Goal: Task Accomplishment & Management: Use online tool/utility

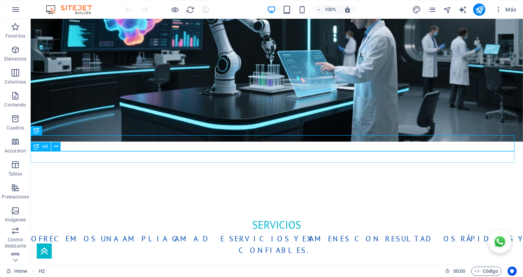
scroll to position [309, 0]
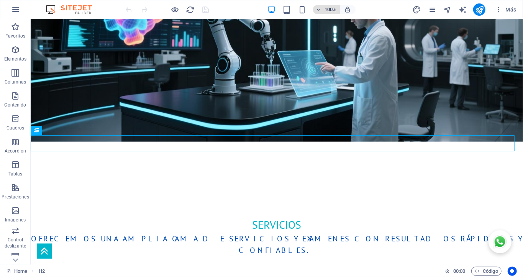
click at [329, 8] on h6 "100%" at bounding box center [331, 9] width 12 height 9
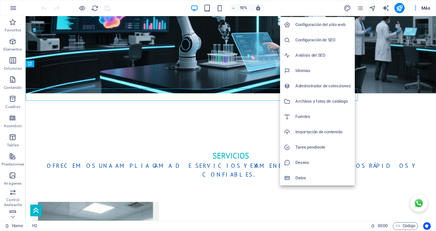
scroll to position [308, 0]
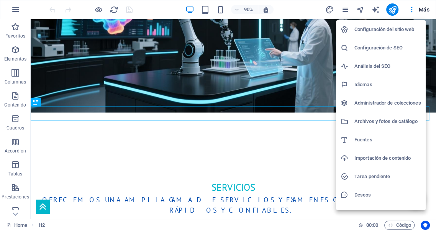
drag, startPoint x: 513, startPoint y: 0, endPoint x: 248, endPoint y: 60, distance: 270.8
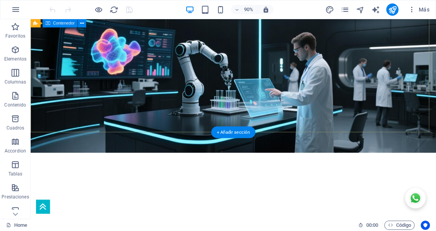
scroll to position [266, 0]
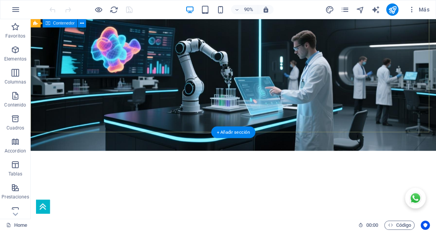
click at [343, 166] on div at bounding box center [256, 196] width 451 height 61
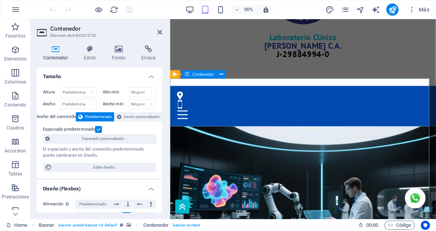
scroll to position [152, 0]
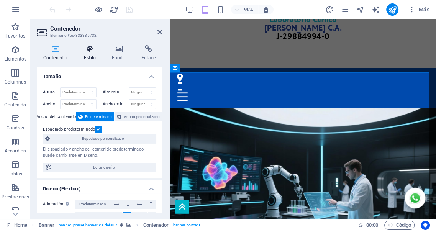
click at [93, 54] on h4 "Estilo" at bounding box center [91, 53] width 28 height 16
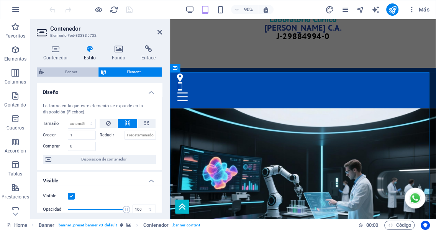
drag, startPoint x: 81, startPoint y: 72, endPoint x: 83, endPoint y: 76, distance: 3.9
click at [81, 72] on span "Banner" at bounding box center [70, 71] width 49 height 9
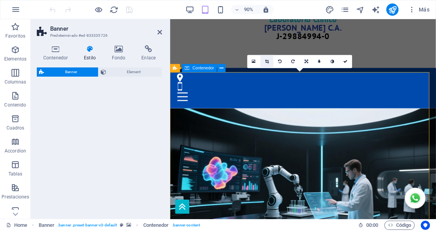
click at [268, 61] on icon at bounding box center [267, 62] width 4 height 4
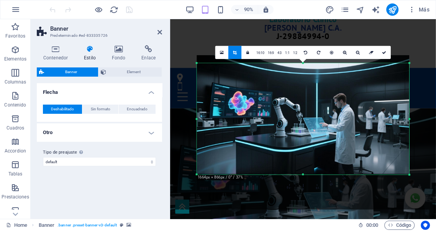
drag, startPoint x: 302, startPoint y: 59, endPoint x: 305, endPoint y: 69, distance: 9.6
click at [305, 69] on div "180 170 160 150 140 130 120 110 100 90 80 70 60 50 40 30 20 10 0 -10 -20 -30 -4…" at bounding box center [303, 119] width 213 height 112
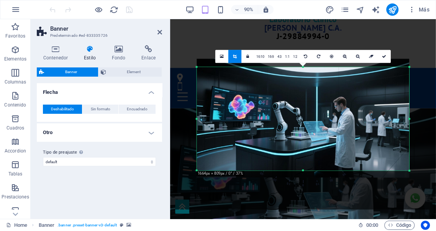
drag, startPoint x: 304, startPoint y: 173, endPoint x: 304, endPoint y: 165, distance: 7.7
click at [304, 165] on div "180 170 160 150 140 130 120 110 100 90 80 70 60 50 40 30 20 10 0 -10 -20 -30 -4…" at bounding box center [303, 119] width 213 height 104
click at [383, 55] on icon at bounding box center [384, 56] width 4 height 4
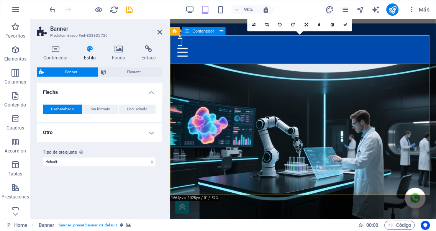
scroll to position [181, 0]
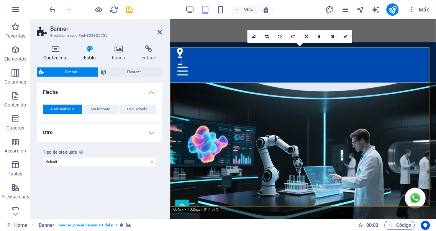
click at [55, 53] on h4 "Contenedor" at bounding box center [57, 53] width 41 height 16
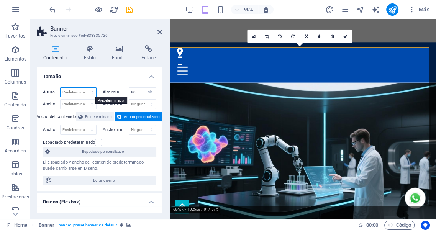
click at [91, 92] on select "Predeterminado px rem % vh vw" at bounding box center [79, 92] width 36 height 9
select select "%"
click at [84, 88] on select "Predeterminado px rem % vh vw" at bounding box center [79, 92] width 36 height 9
type input "80"
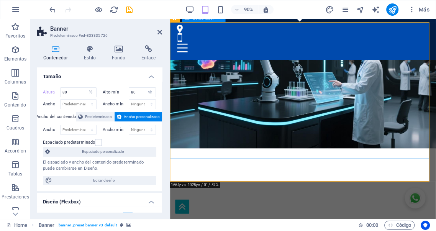
scroll to position [195, 0]
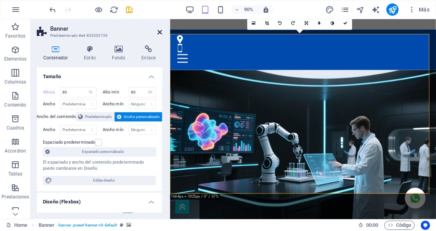
click at [159, 32] on icon at bounding box center [160, 32] width 5 height 6
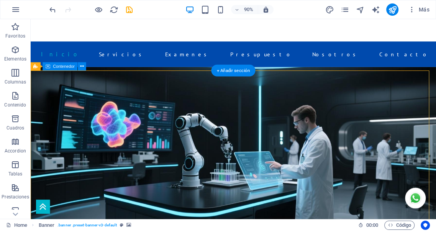
scroll to position [152, 0]
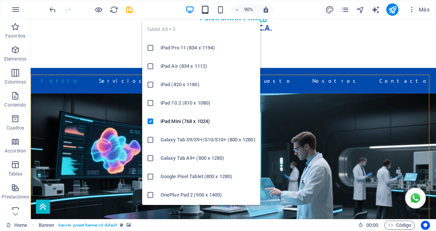
click at [205, 8] on icon "button" at bounding box center [205, 9] width 9 height 9
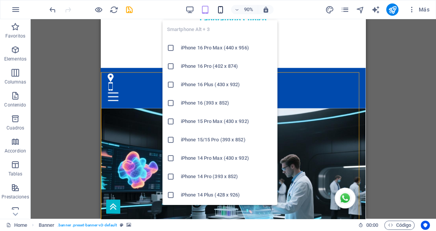
click at [220, 8] on icon "button" at bounding box center [220, 9] width 9 height 9
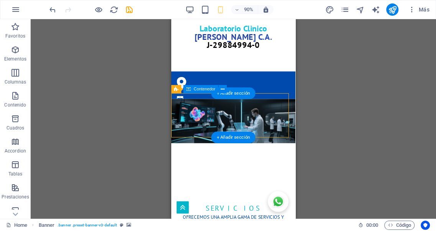
scroll to position [111, 0]
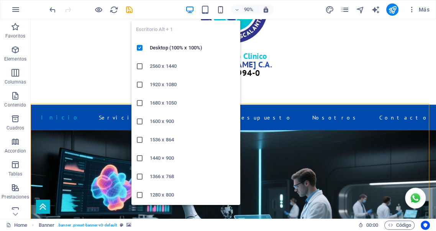
scroll to position [123, 0]
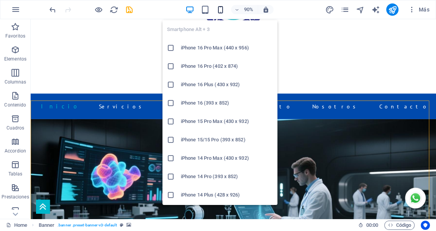
click at [220, 11] on icon "button" at bounding box center [220, 9] width 9 height 9
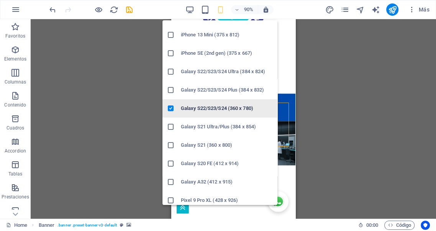
scroll to position [270, 0]
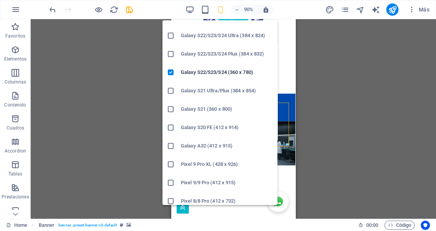
click at [227, 92] on h6 "Galaxy S21 Ultra/Plus (384 x 854)" at bounding box center [227, 90] width 92 height 9
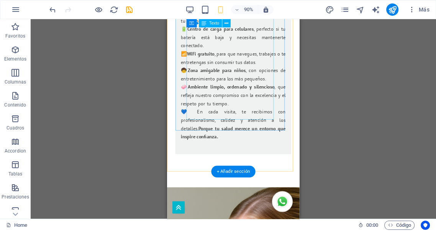
scroll to position [2144, 0]
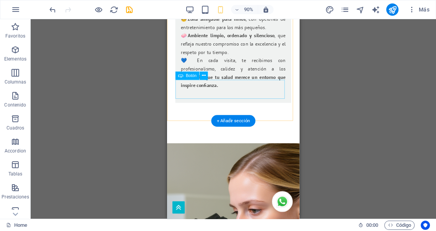
select select "px"
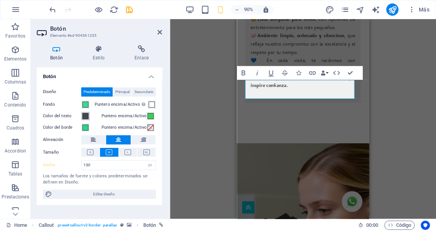
click at [85, 115] on span at bounding box center [85, 116] width 6 height 6
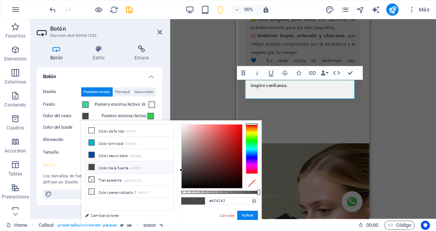
drag, startPoint x: 108, startPoint y: 130, endPoint x: 164, endPoint y: 165, distance: 66.3
click at [109, 130] on li "Color de fondo #ffffff" at bounding box center [129, 131] width 88 height 12
type input "#ffffff"
drag, startPoint x: 243, startPoint y: 215, endPoint x: 8, endPoint y: 210, distance: 235.1
click at [244, 215] on button "Aplicar" at bounding box center [247, 215] width 21 height 9
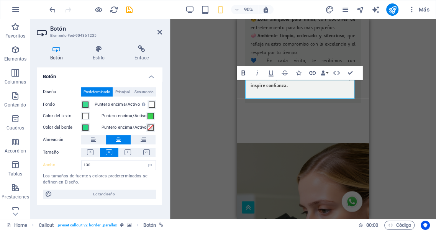
click at [244, 75] on icon "button" at bounding box center [244, 73] width 4 height 5
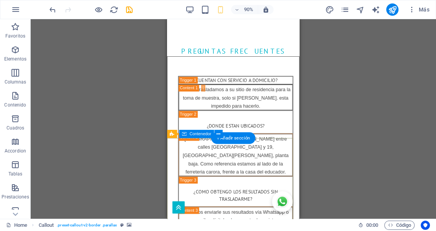
scroll to position [2698, 0]
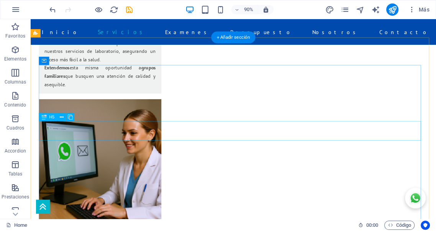
scroll to position [1314, 0]
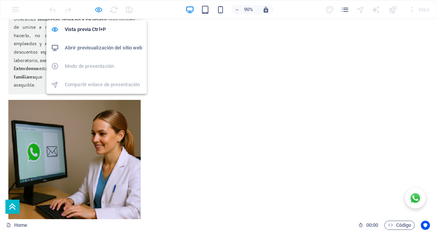
scroll to position [1337, 0]
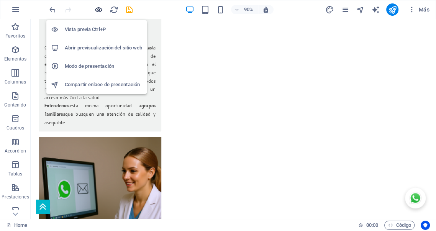
scroll to position [1314, 0]
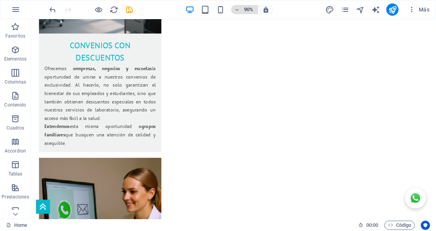
click at [244, 11] on h6 "90%" at bounding box center [249, 9] width 12 height 9
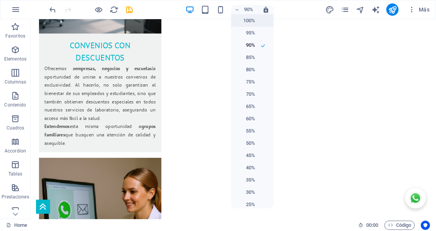
click at [246, 19] on h6 "100%" at bounding box center [246, 20] width 20 height 9
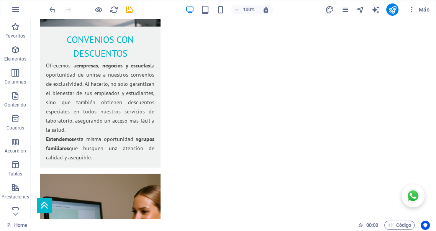
scroll to position [1312, 0]
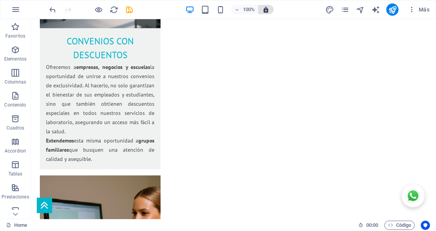
drag, startPoint x: 273, startPoint y: 0, endPoint x: 266, endPoint y: 10, distance: 11.6
drag, startPoint x: 282, startPoint y: 33, endPoint x: 225, endPoint y: 23, distance: 58.1
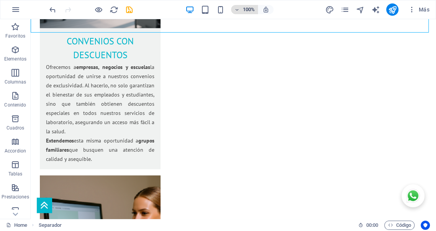
click at [252, 12] on h6 "100%" at bounding box center [249, 9] width 12 height 9
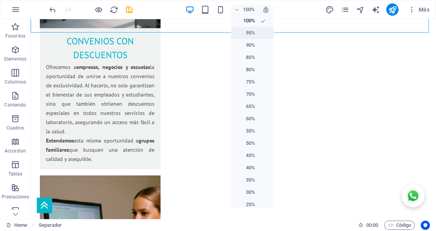
click at [251, 31] on h6 "95%" at bounding box center [246, 32] width 20 height 9
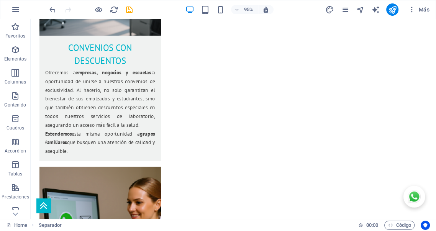
scroll to position [1326, 0]
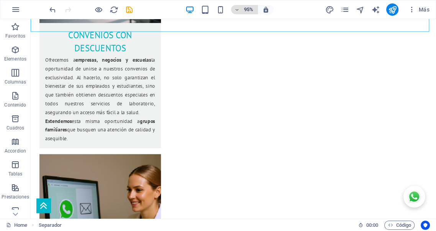
click at [246, 8] on h6 "95%" at bounding box center [249, 9] width 12 height 9
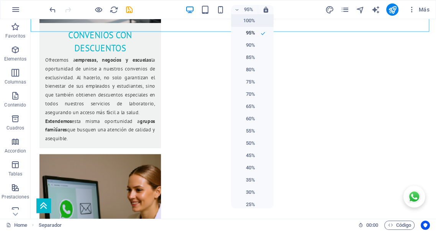
click at [247, 20] on h6 "100%" at bounding box center [246, 20] width 20 height 9
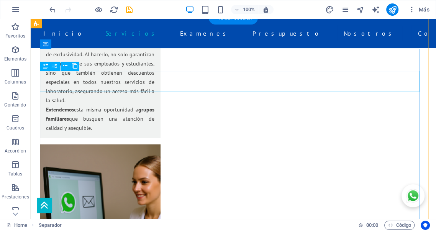
scroll to position [1316, 0]
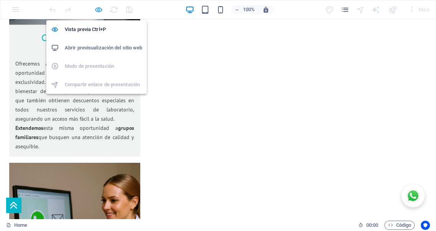
scroll to position [1327, 0]
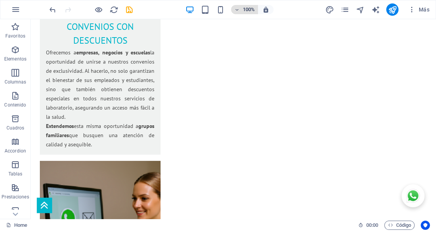
scroll to position [1316, 0]
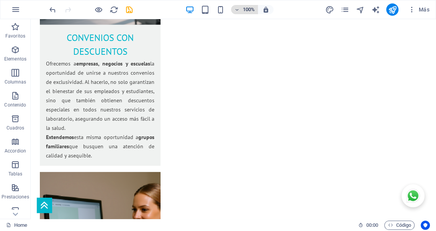
click at [255, 9] on h6 "100%" at bounding box center [249, 9] width 12 height 9
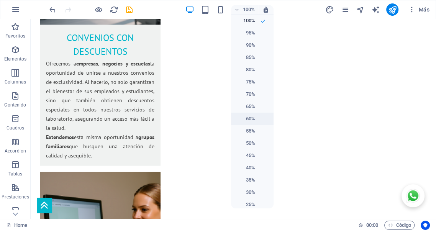
drag, startPoint x: 248, startPoint y: 118, endPoint x: 147, endPoint y: 29, distance: 135.0
click at [248, 118] on h6 "60%" at bounding box center [246, 118] width 20 height 9
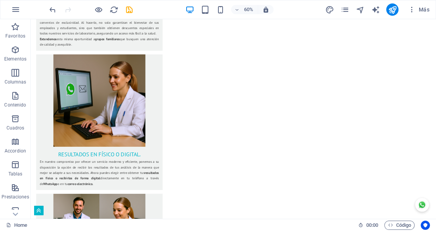
scroll to position [1334, 0]
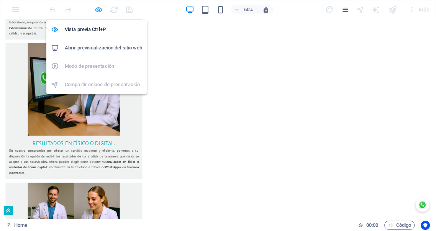
scroll to position [1316, 0]
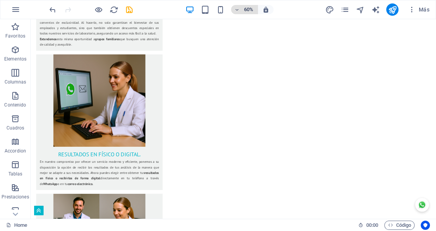
scroll to position [1334, 0]
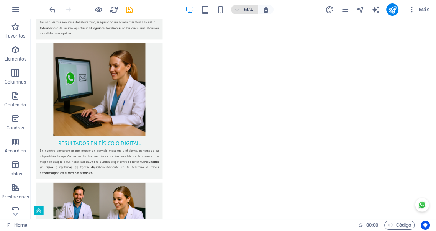
click at [245, 11] on h6 "60%" at bounding box center [249, 9] width 12 height 9
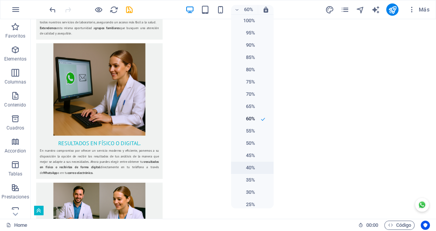
click at [250, 166] on h6 "40%" at bounding box center [246, 167] width 20 height 9
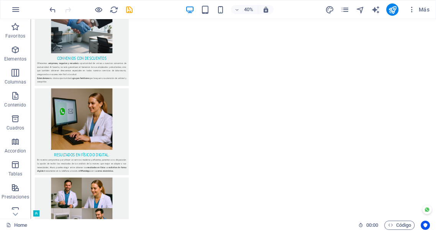
scroll to position [1449, 0]
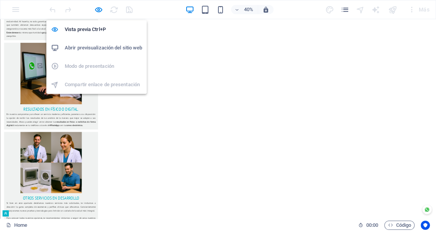
drag, startPoint x: 98, startPoint y: 8, endPoint x: 108, endPoint y: 19, distance: 14.9
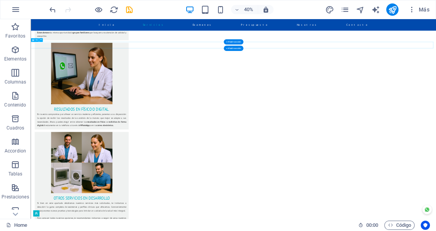
scroll to position [1392, 0]
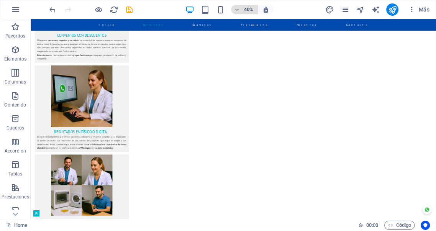
click at [245, 10] on h6 "40%" at bounding box center [249, 9] width 12 height 9
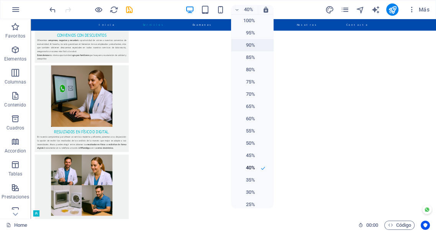
click at [248, 46] on h6 "90%" at bounding box center [246, 45] width 20 height 9
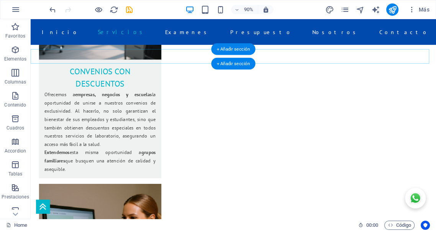
scroll to position [1264, 0]
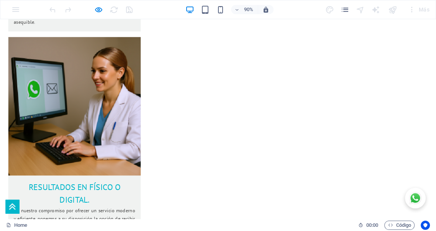
scroll to position [1406, 0]
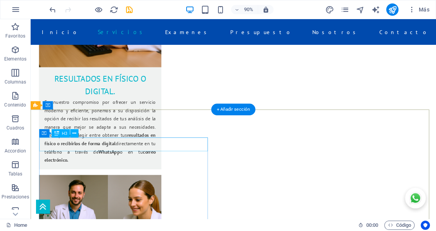
scroll to position [1568, 0]
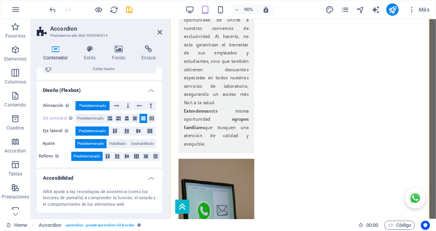
scroll to position [99, 0]
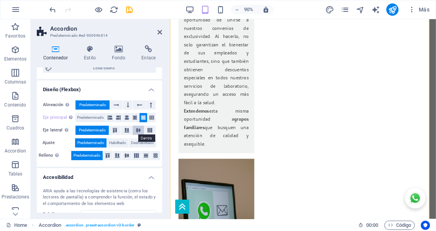
click at [136, 130] on icon at bounding box center [138, 130] width 9 height 5
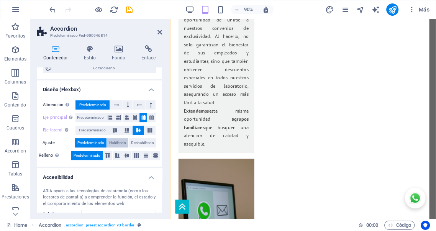
click at [117, 144] on span "Habilitado" at bounding box center [117, 142] width 17 height 9
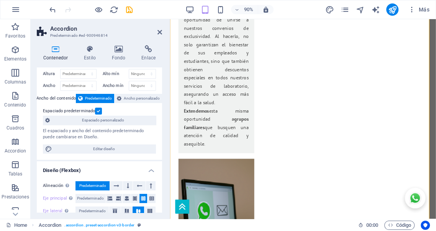
scroll to position [0, 0]
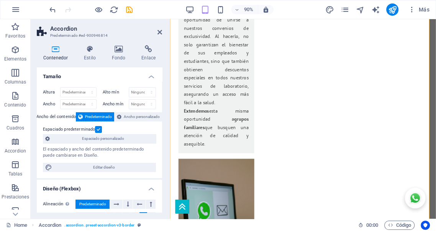
click at [54, 53] on icon at bounding box center [56, 49] width 38 height 8
click at [89, 53] on icon at bounding box center [89, 49] width 25 height 8
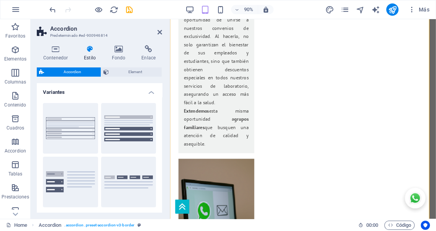
click at [70, 71] on span "Accordion" at bounding box center [72, 71] width 52 height 9
click at [150, 93] on h4 "Variantes" at bounding box center [99, 90] width 125 height 14
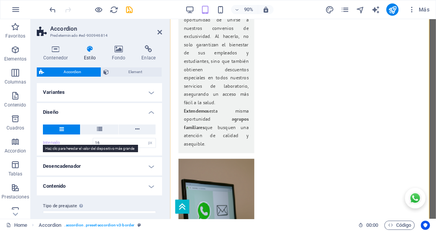
click at [53, 141] on label "Intervalo" at bounding box center [68, 143] width 50 height 4
type input "1"
select select "rem"
click at [51, 146] on div "Intervalo 1 px rem % vh vw" at bounding box center [99, 143] width 113 height 10
click at [49, 144] on label "Intervalo" at bounding box center [68, 143] width 50 height 4
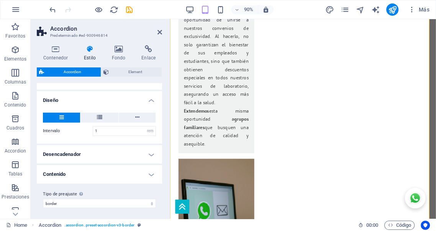
scroll to position [13, 0]
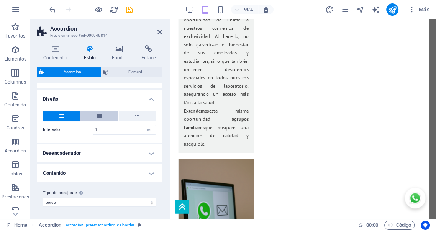
click at [98, 116] on icon at bounding box center [99, 116] width 5 height 9
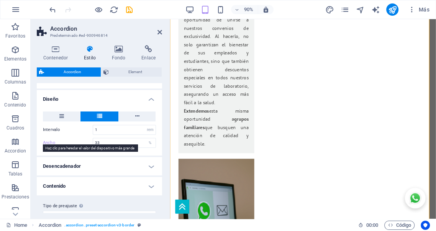
click at [51, 143] on label "Ancho" at bounding box center [68, 143] width 50 height 4
click at [149, 143] on div "%" at bounding box center [150, 142] width 11 height 9
click at [148, 143] on div "%" at bounding box center [150, 142] width 11 height 9
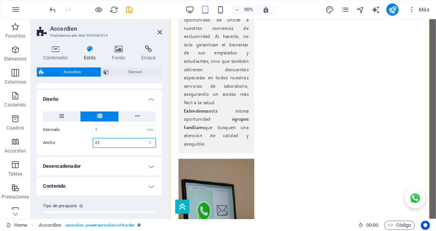
click at [106, 145] on input "25" at bounding box center [124, 142] width 62 height 9
click at [149, 142] on div "%" at bounding box center [150, 142] width 11 height 9
click at [148, 142] on div "%" at bounding box center [150, 142] width 11 height 9
click at [105, 141] on input "25" at bounding box center [124, 142] width 62 height 9
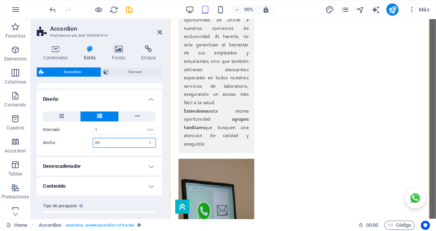
drag, startPoint x: 113, startPoint y: 143, endPoint x: 59, endPoint y: 143, distance: 54.1
click at [59, 143] on div "Ancho 25 %" at bounding box center [99, 143] width 113 height 10
type input "100"
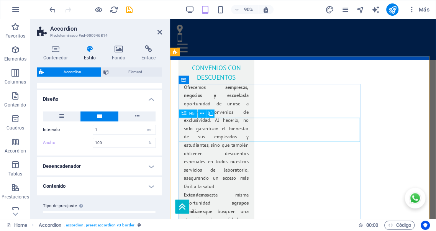
scroll to position [1455, 0]
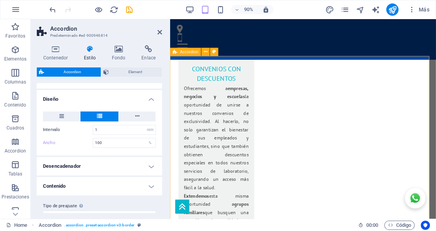
click at [159, 41] on aside "Accordion Predeterminado #ed-900946814 Contenedor Estilo Fondo Enlace Tamaño Al…" at bounding box center [101, 119] width 140 height 200
click at [160, 32] on icon at bounding box center [160, 32] width 5 height 6
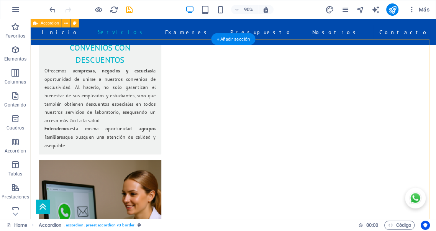
scroll to position [1310, 0]
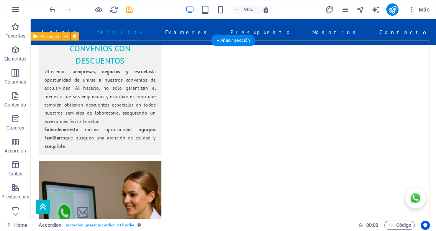
select select "rem"
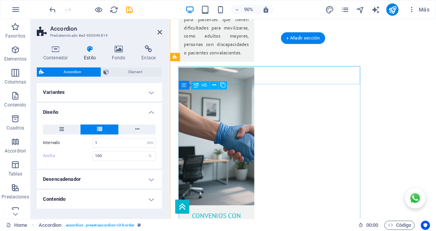
scroll to position [1475, 0]
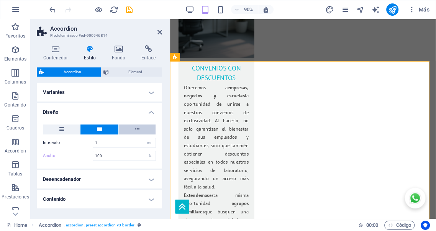
click at [130, 128] on button at bounding box center [137, 130] width 37 height 10
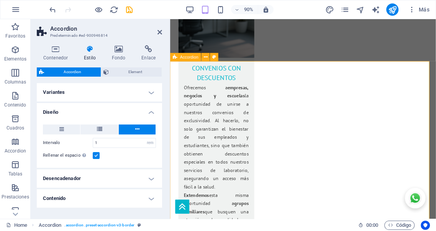
click at [160, 32] on icon at bounding box center [160, 32] width 5 height 6
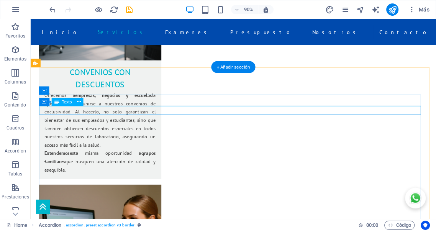
scroll to position [1270, 0]
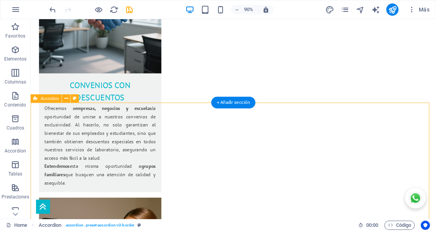
select select "rem"
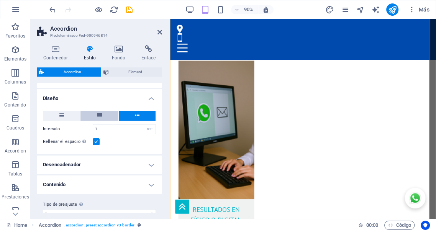
scroll to position [14, 0]
click at [94, 140] on label at bounding box center [96, 141] width 7 height 7
click at [0, 0] on input "Rellenar el espacio Solo para el modo escritorio y tablet" at bounding box center [0, 0] width 0 height 0
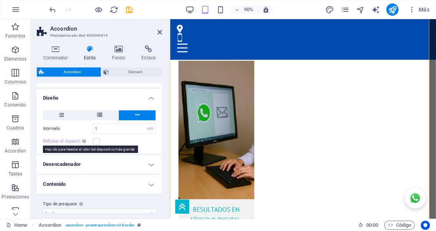
click at [54, 141] on label "Rellenar el espacio Solo para el modo escritorio y tablet" at bounding box center [68, 141] width 50 height 9
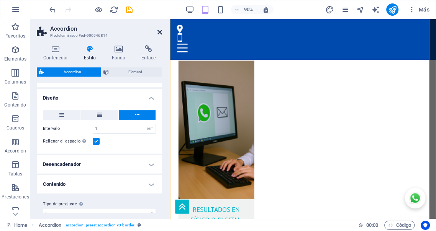
drag, startPoint x: 159, startPoint y: 32, endPoint x: 143, endPoint y: 14, distance: 24.2
click at [159, 32] on icon at bounding box center [160, 32] width 5 height 6
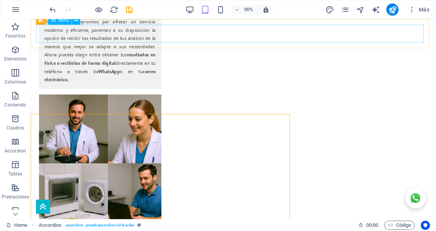
scroll to position [1389, 0]
